Goal: Task Accomplishment & Management: Use online tool/utility

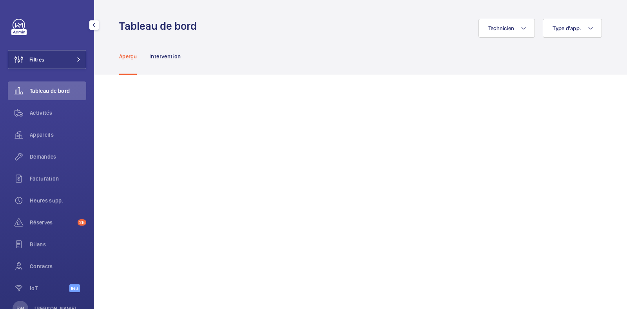
click at [72, 60] on span at bounding box center [76, 59] width 9 height 5
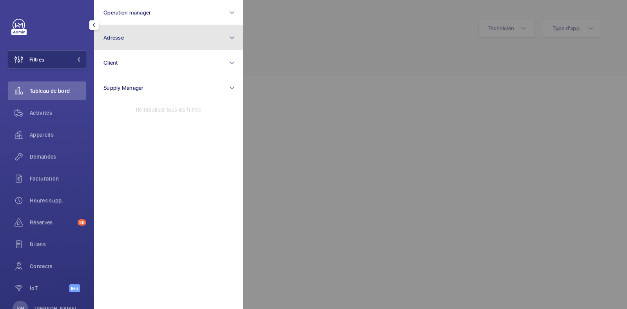
click at [152, 36] on button "Adresse" at bounding box center [168, 37] width 149 height 25
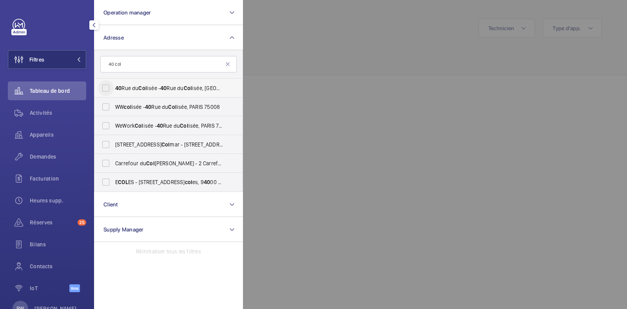
type input "40 col"
click at [103, 89] on input "[STREET_ADDRESS] isée - [STREET_ADDRESS]" at bounding box center [106, 88] width 16 height 16
checkbox input "true"
drag, startPoint x: 107, startPoint y: 103, endPoint x: 112, endPoint y: 110, distance: 7.9
click at [108, 103] on input "WW col isée - [STREET_ADDRESS]" at bounding box center [106, 107] width 16 height 16
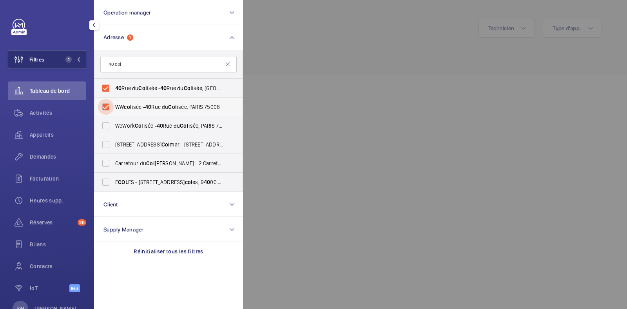
checkbox input "true"
click at [109, 121] on input "WeWork Col isée - [STREET_ADDRESS]" at bounding box center [106, 126] width 16 height 16
checkbox input "true"
click at [292, 65] on div at bounding box center [556, 154] width 627 height 309
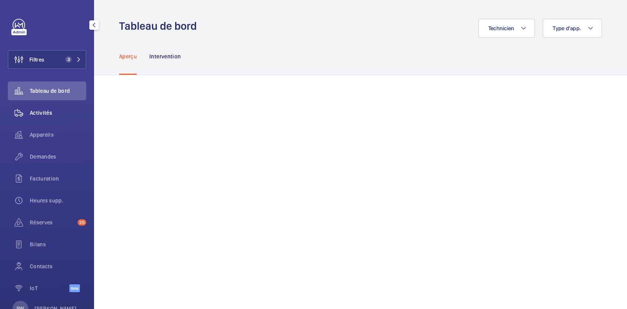
click at [47, 114] on span "Activités" at bounding box center [58, 113] width 56 height 8
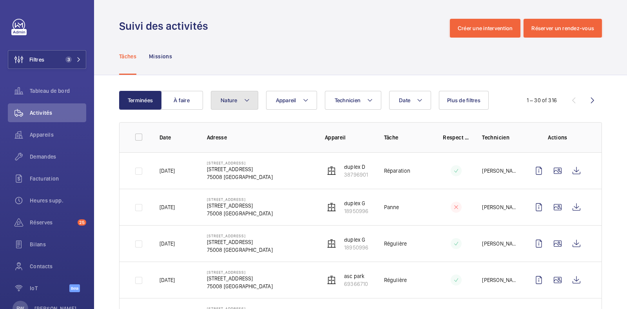
click at [243, 103] on button "Nature" at bounding box center [234, 100] width 47 height 19
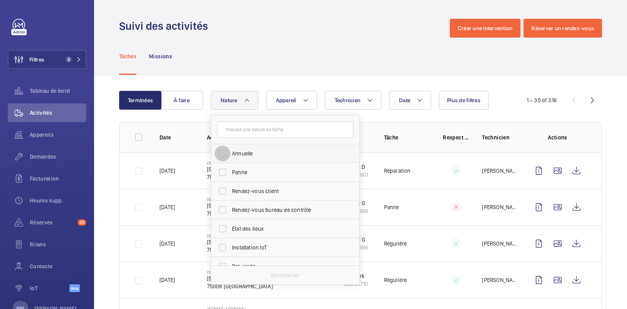
click at [225, 153] on input "Annuelle" at bounding box center [223, 154] width 16 height 16
checkbox input "true"
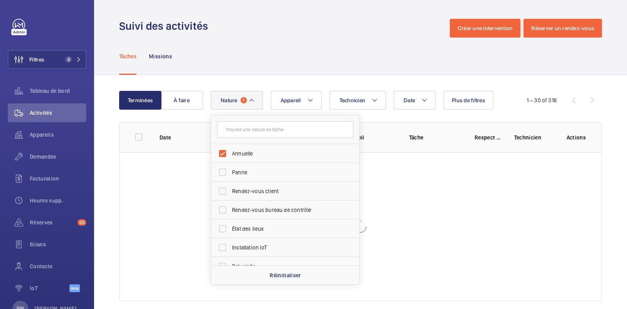
click at [259, 74] on div "Tâches Missions" at bounding box center [360, 56] width 483 height 37
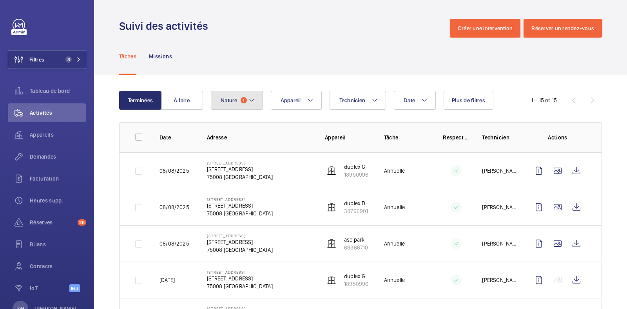
click at [249, 101] on mat-icon at bounding box center [252, 100] width 6 height 9
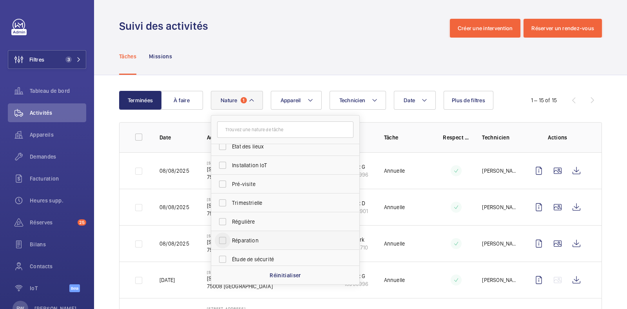
scroll to position [98, 0]
click at [224, 207] on input "Régulière" at bounding box center [223, 207] width 16 height 16
checkbox input "true"
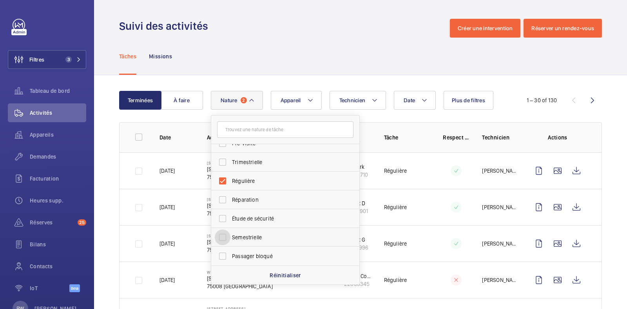
click at [227, 237] on input "Semestrielle" at bounding box center [223, 238] width 16 height 16
checkbox input "true"
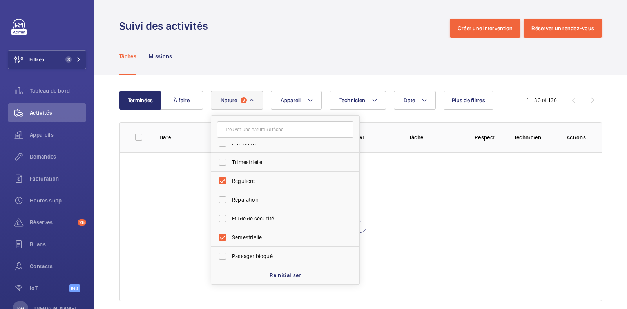
click at [312, 75] on div "Terminées À faire Date Technicien Appareil Nature 3 Annuelle Panne Rendez-vous …" at bounding box center [360, 197] width 533 height 245
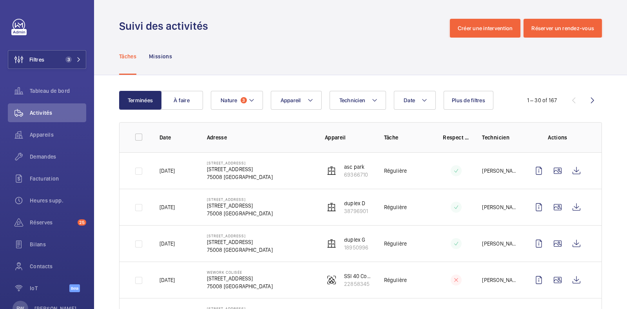
click at [380, 33] on div "Suivi des activités Créer une intervention Réserver un rendez-vous" at bounding box center [360, 28] width 483 height 19
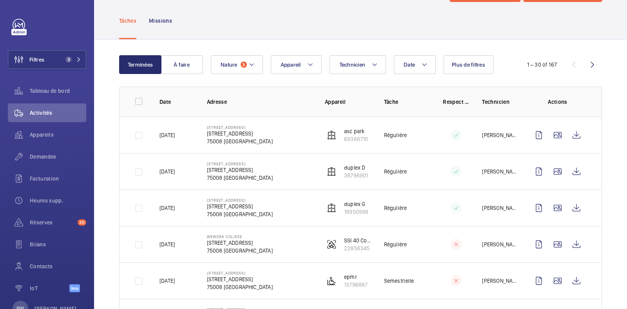
scroll to position [49, 0]
